Goal: Information Seeking & Learning: Check status

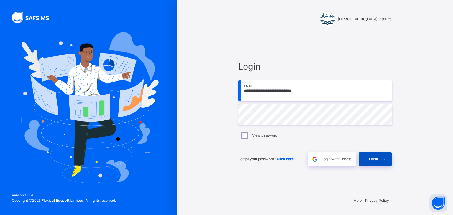
click at [382, 160] on icon at bounding box center [384, 159] width 6 height 7
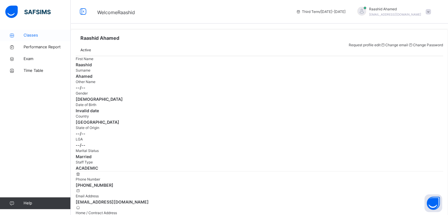
click at [51, 29] on link "Classes" at bounding box center [35, 35] width 71 height 12
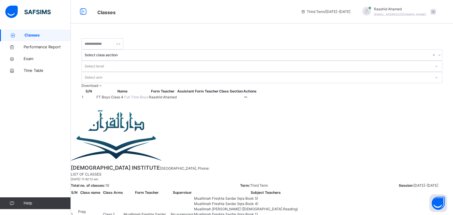
click at [121, 95] on span "FT Boys Class 4" at bounding box center [110, 97] width 28 height 4
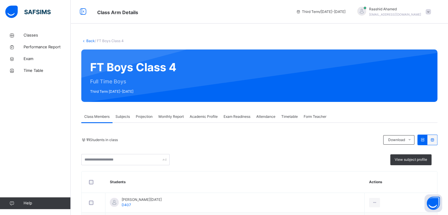
click at [165, 118] on span "Monthly Report" at bounding box center [171, 116] width 25 height 5
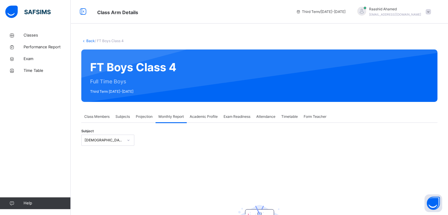
click at [139, 121] on div "Projection" at bounding box center [144, 117] width 23 height 12
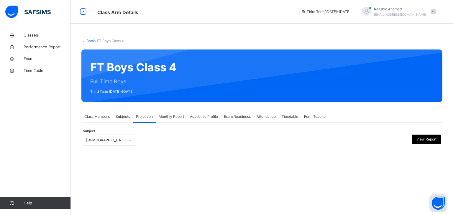
click at [126, 122] on div "Subjects" at bounding box center [123, 117] width 20 height 12
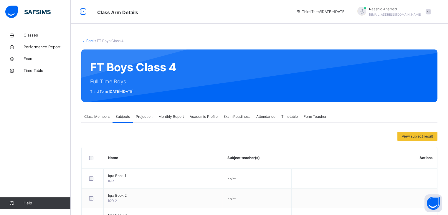
click at [143, 113] on div "Projection" at bounding box center [144, 117] width 23 height 12
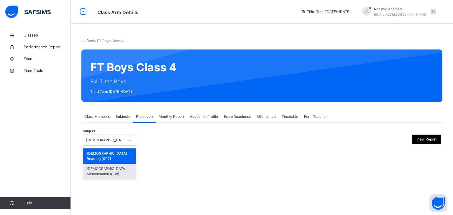
click at [122, 167] on div "[DEMOGRAPHIC_DATA] Memorisation (008)" at bounding box center [109, 171] width 52 height 15
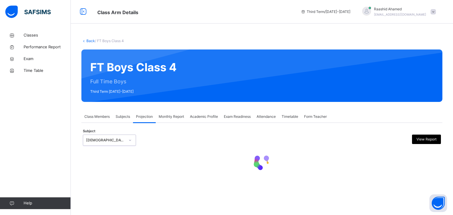
click at [122, 119] on div "Subjects" at bounding box center [123, 117] width 20 height 12
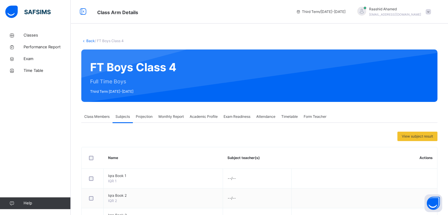
click at [147, 115] on span "Projection" at bounding box center [144, 116] width 17 height 5
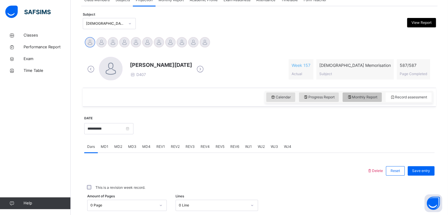
click at [356, 95] on span "Monthly Report" at bounding box center [362, 97] width 30 height 5
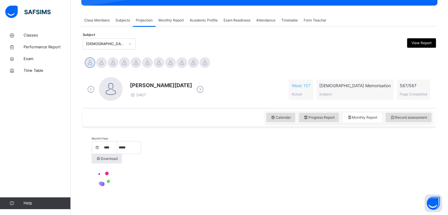
click at [321, 96] on div "[PERSON_NAME][DATE] D407 Week 157 Actual [DEMOGRAPHIC_DATA] Memorisation Subjec…" at bounding box center [259, 89] width 347 height 25
select select "****"
select select "*"
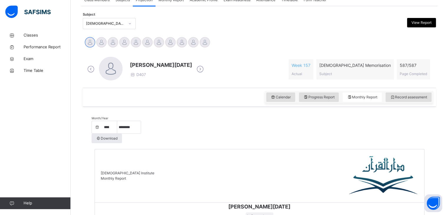
click at [318, 124] on div "Month/Year **** **** **** **** **** **** **** ***** ******** ***** ***** *** **…" at bounding box center [260, 130] width 336 height 28
click at [326, 100] on div "Calendar Progress Report Monthly Report Record assessment" at bounding box center [259, 97] width 353 height 19
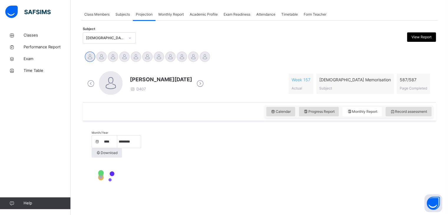
scroll to position [117, 0]
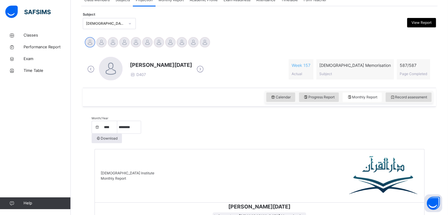
click at [321, 87] on div "[PERSON_NAME][DATE] D407 Week 157 Actual [DEMOGRAPHIC_DATA] Memorisation Subjec…" at bounding box center [259, 69] width 353 height 37
click at [329, 100] on div "Progress Report" at bounding box center [319, 97] width 40 height 9
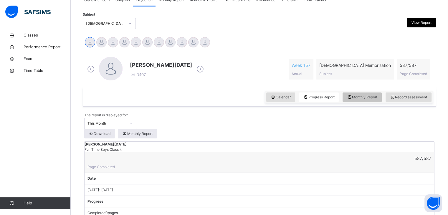
click at [369, 93] on div "Monthly Report" at bounding box center [362, 97] width 39 height 9
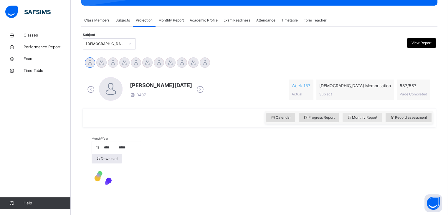
select select "****"
select select "*"
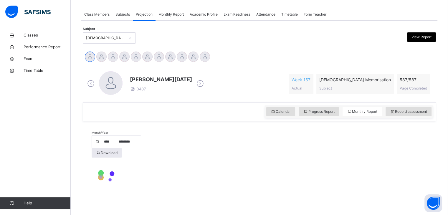
click at [325, 95] on div "[PERSON_NAME][DATE] D407 Week 157 Actual [DEMOGRAPHIC_DATA] Memorisation Subjec…" at bounding box center [259, 84] width 350 height 34
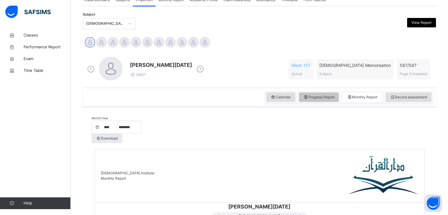
click at [332, 94] on div "Progress Report" at bounding box center [319, 97] width 40 height 9
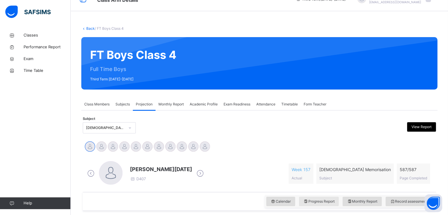
scroll to position [32, 0]
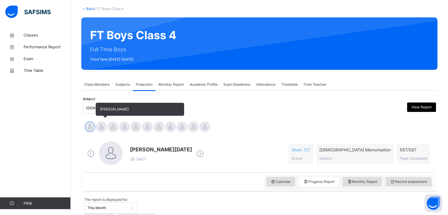
click at [96, 124] on div "[PERSON_NAME]" at bounding box center [101, 127] width 11 height 13
click at [100, 127] on div at bounding box center [101, 127] width 10 height 10
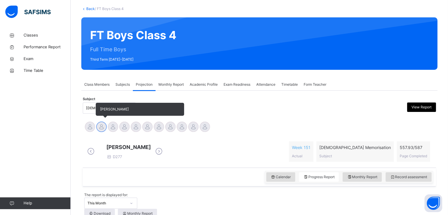
scroll to position [86, 0]
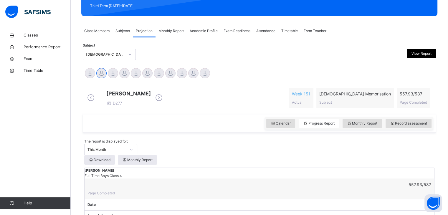
click at [165, 179] on div "[PERSON_NAME] Full Time Boys Class 4 557.93 / 587 Page Completed" at bounding box center [260, 183] width 350 height 31
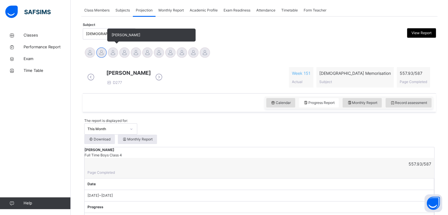
click at [110, 52] on div at bounding box center [113, 52] width 10 height 10
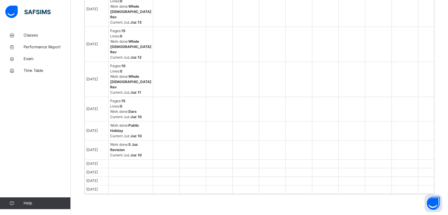
scroll to position [691, 0]
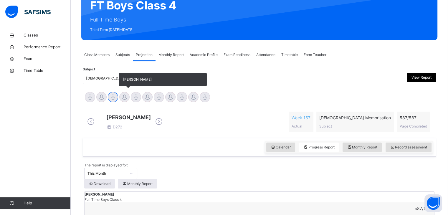
click at [127, 100] on div at bounding box center [124, 97] width 10 height 10
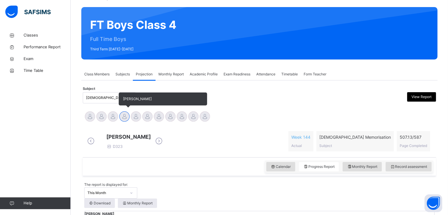
scroll to position [44, 0]
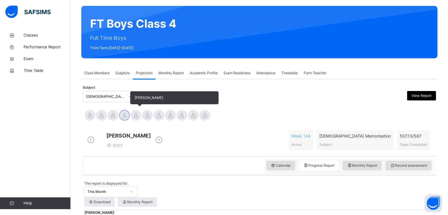
click at [136, 119] on div at bounding box center [136, 115] width 10 height 10
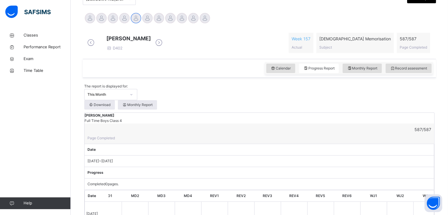
scroll to position [137, 0]
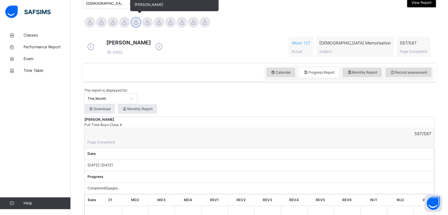
click at [141, 17] on div "[PERSON_NAME]" at bounding box center [135, 23] width 11 height 13
click at [151, 22] on div at bounding box center [147, 22] width 10 height 10
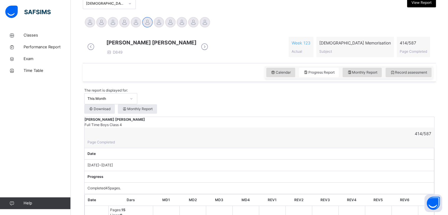
click at [163, 67] on div "Calendar Progress Report Monthly Report Record assessment" at bounding box center [259, 72] width 353 height 19
click at [159, 21] on div at bounding box center [159, 22] width 10 height 10
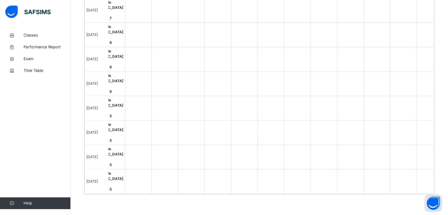
scroll to position [0, 69]
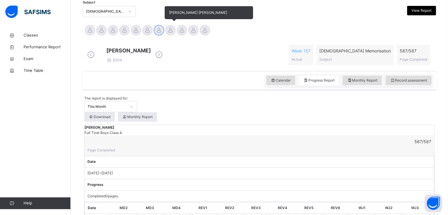
click at [169, 33] on div at bounding box center [170, 30] width 10 height 10
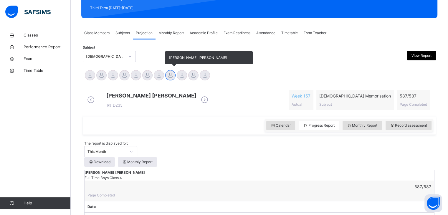
scroll to position [81, 0]
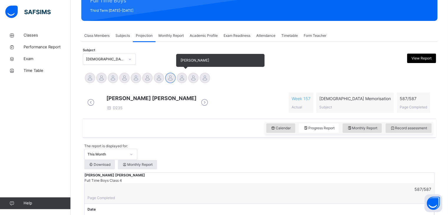
click at [186, 80] on div at bounding box center [182, 78] width 10 height 10
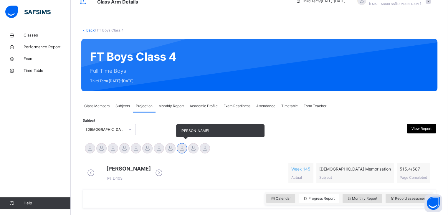
scroll to position [0, 0]
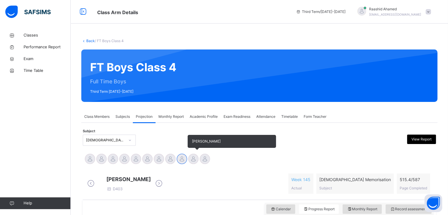
click at [192, 158] on div at bounding box center [193, 159] width 10 height 10
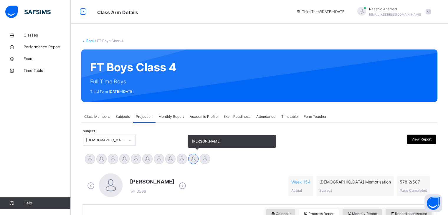
scroll to position [86, 0]
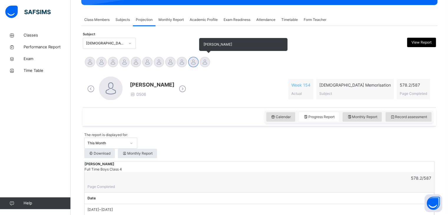
click at [207, 61] on div at bounding box center [205, 62] width 10 height 10
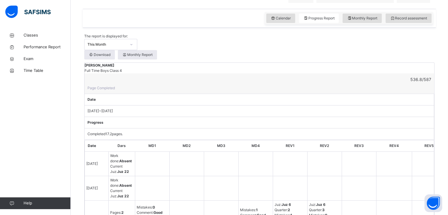
scroll to position [0, 0]
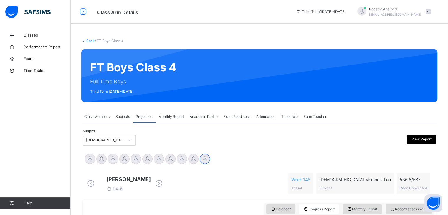
click at [100, 116] on span "Class Members" at bounding box center [96, 116] width 25 height 5
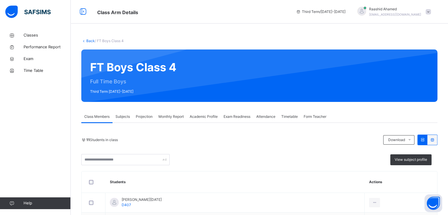
click at [153, 117] on span "Projection" at bounding box center [144, 116] width 17 height 5
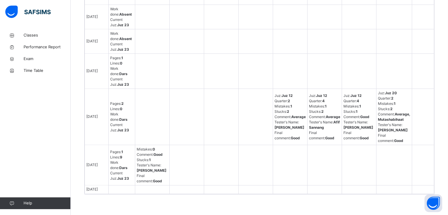
scroll to position [1255, 0]
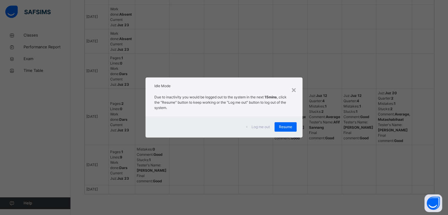
click at [282, 118] on div "Log me out Resume" at bounding box center [224, 126] width 157 height 21
click at [288, 127] on span "Resume" at bounding box center [285, 126] width 13 height 5
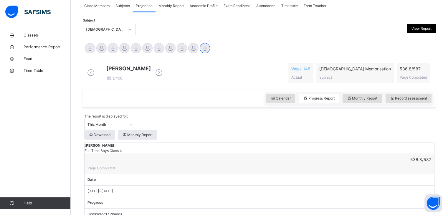
scroll to position [36, 0]
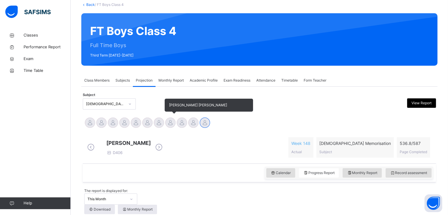
click at [166, 125] on div at bounding box center [170, 123] width 10 height 10
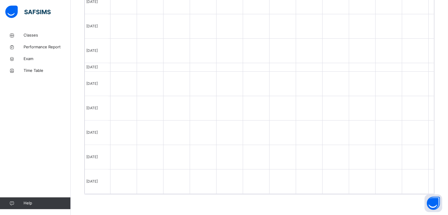
scroll to position [0, 0]
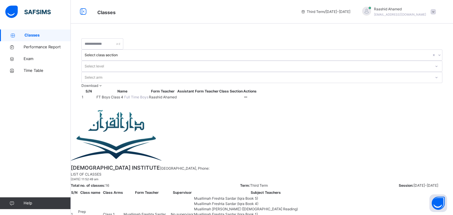
click at [103, 95] on span "FT Boys Class 4" at bounding box center [110, 97] width 28 height 4
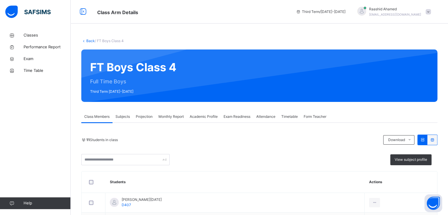
click at [143, 121] on div "Projection" at bounding box center [144, 117] width 23 height 12
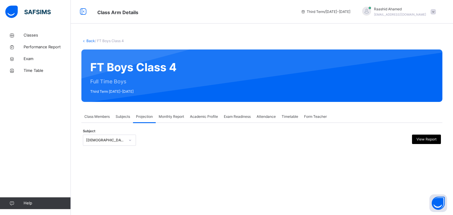
drag, startPoint x: 127, startPoint y: 138, endPoint x: 127, endPoint y: 144, distance: 5.9
click at [127, 139] on div at bounding box center [130, 140] width 10 height 9
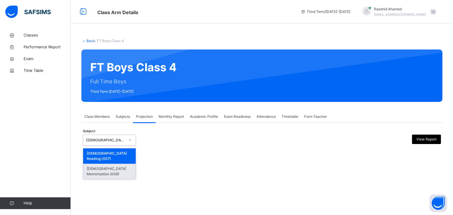
click at [127, 164] on div "[DEMOGRAPHIC_DATA] Memorisation (008)" at bounding box center [109, 171] width 52 height 15
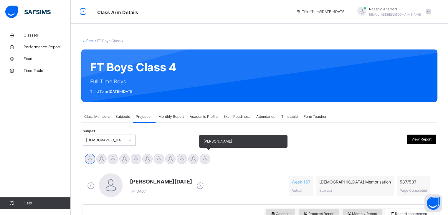
click at [206, 158] on div at bounding box center [205, 159] width 10 height 10
